Goal: Information Seeking & Learning: Learn about a topic

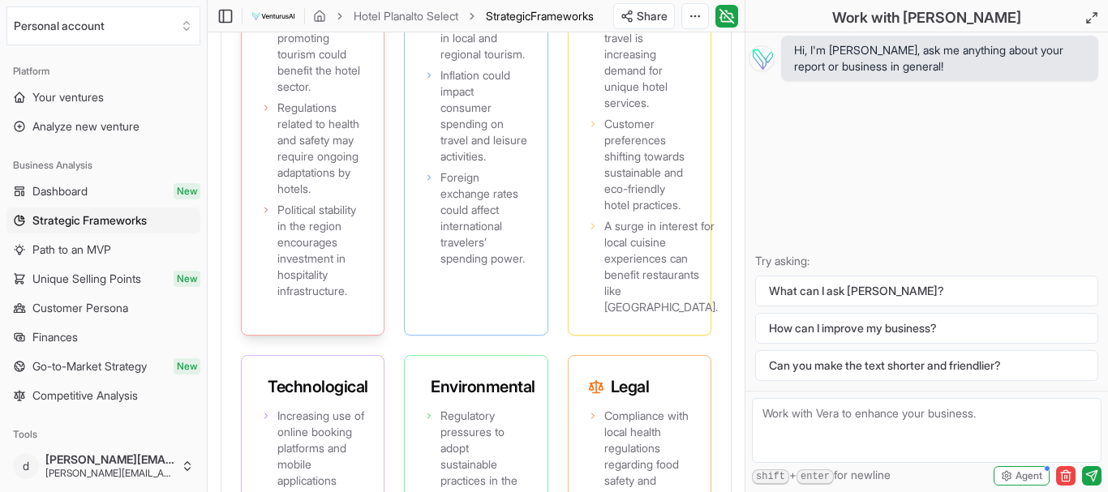
scroll to position [2039, 0]
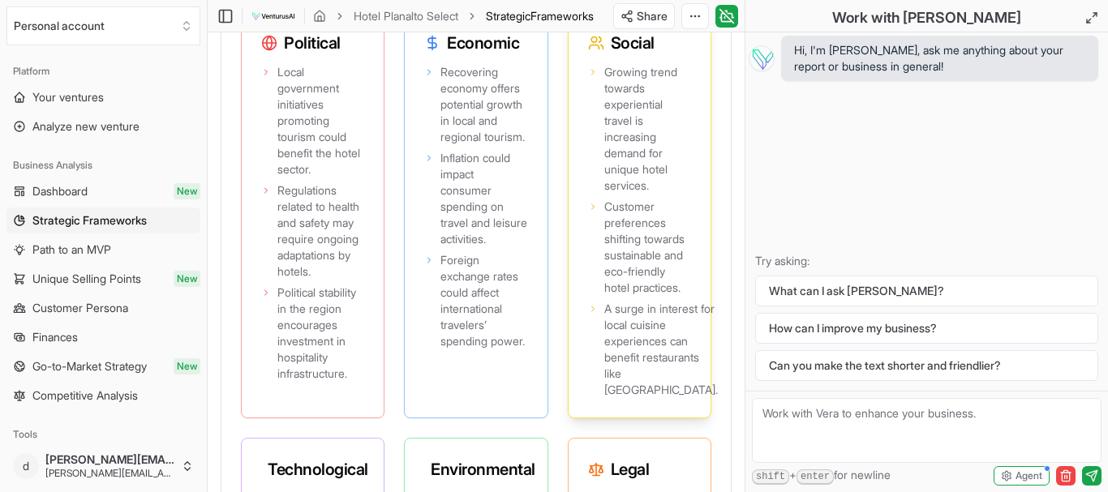
click at [622, 172] on span "Growing trend towards experiential travel is increasing demand for unique hotel…" at bounding box center [647, 129] width 87 height 130
click at [643, 295] on span "Customer preferences shifting towards sustainable and eco-friendly hotel practi…" at bounding box center [647, 247] width 87 height 97
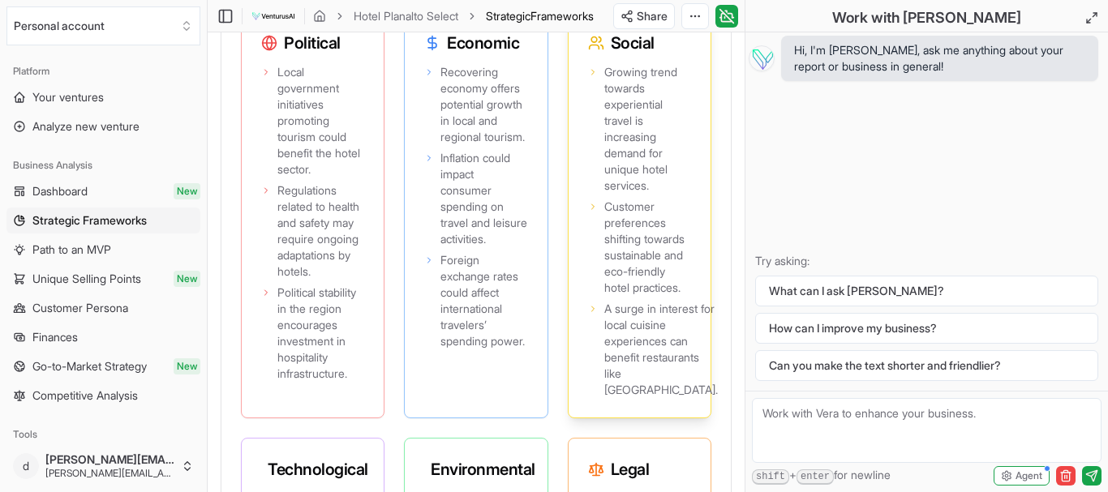
click at [643, 295] on span "Customer preferences shifting towards sustainable and eco-friendly hotel practi…" at bounding box center [647, 247] width 87 height 97
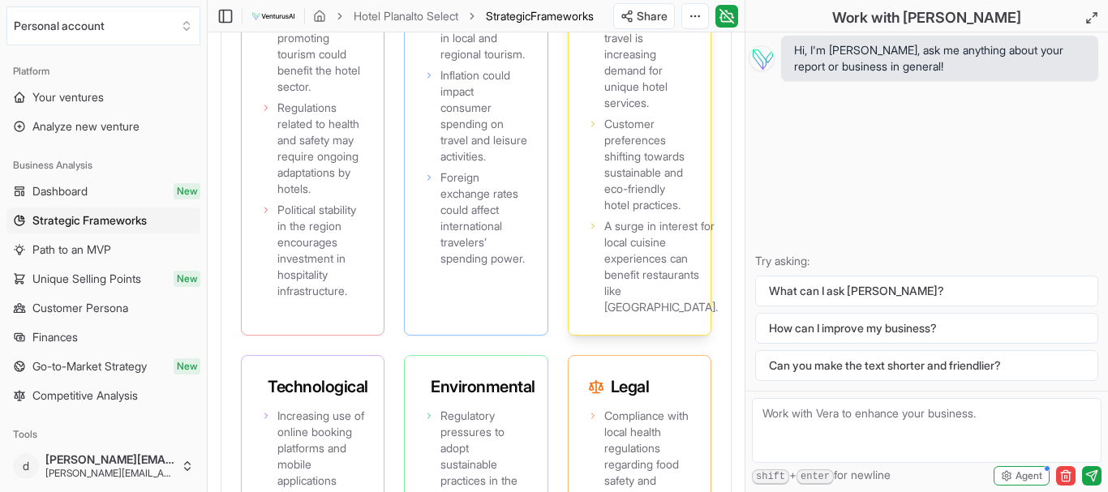
click at [622, 303] on span "A surge in interest for local cuisine experiences can benefit restaurants like …" at bounding box center [661, 266] width 114 height 97
click at [622, 302] on span "A surge in interest for local cuisine experiences can benefit restaurants like …" at bounding box center [661, 266] width 114 height 97
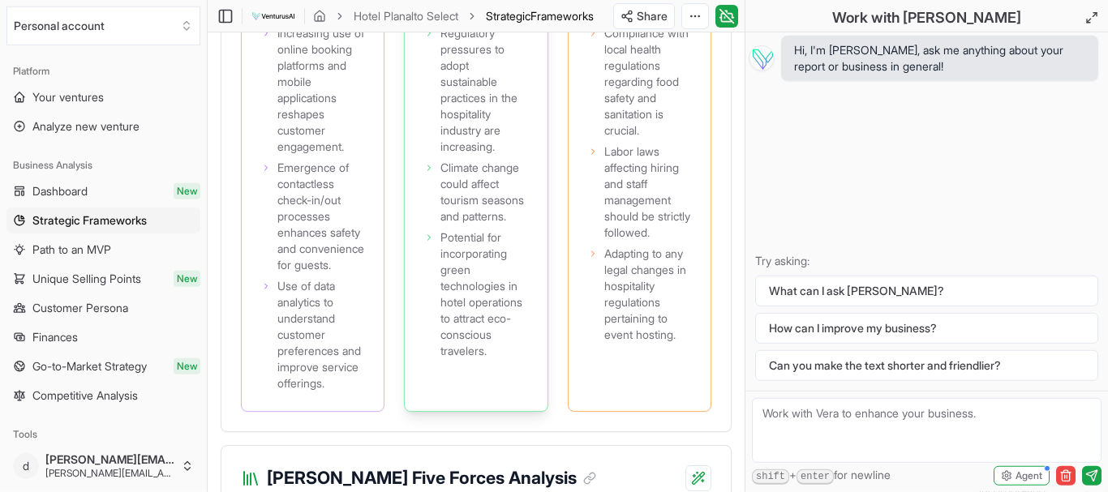
scroll to position [2535, 0]
